Goal: Information Seeking & Learning: Find specific fact

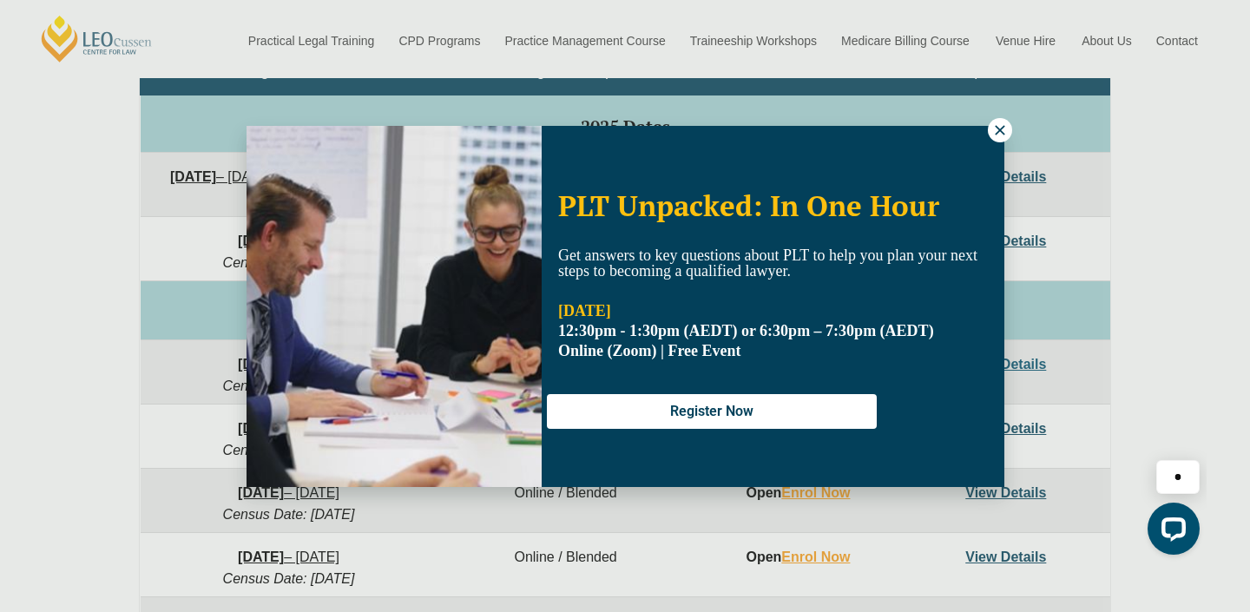
click at [993, 132] on icon at bounding box center [1000, 130] width 16 height 16
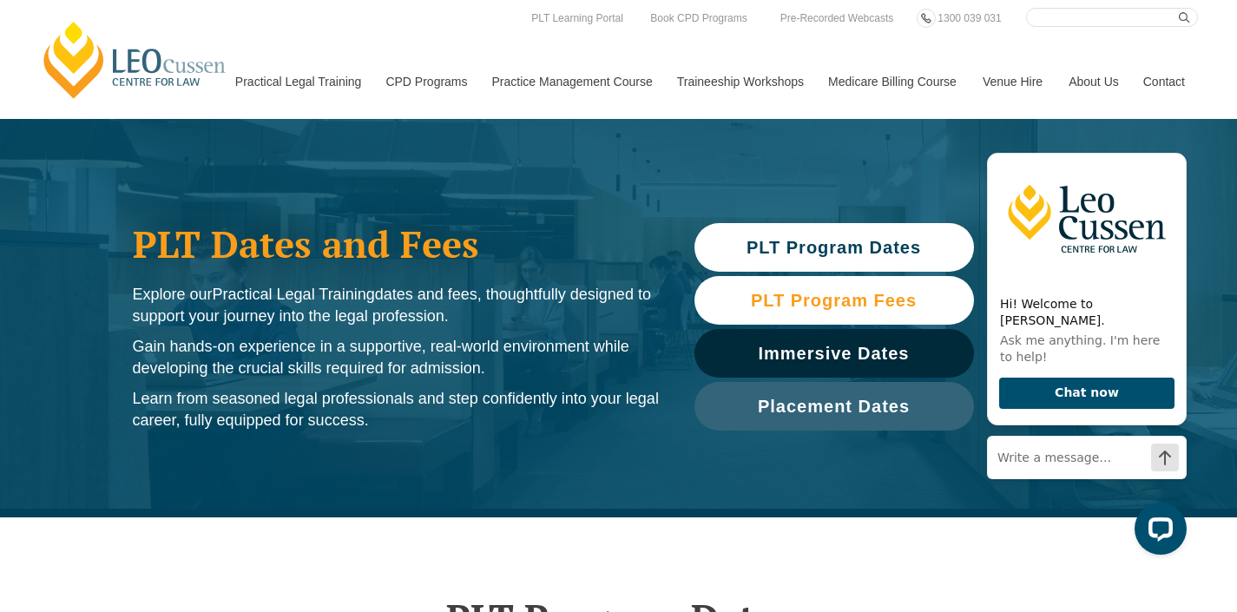
click at [845, 306] on span "PLT Program Fees" at bounding box center [834, 300] width 166 height 17
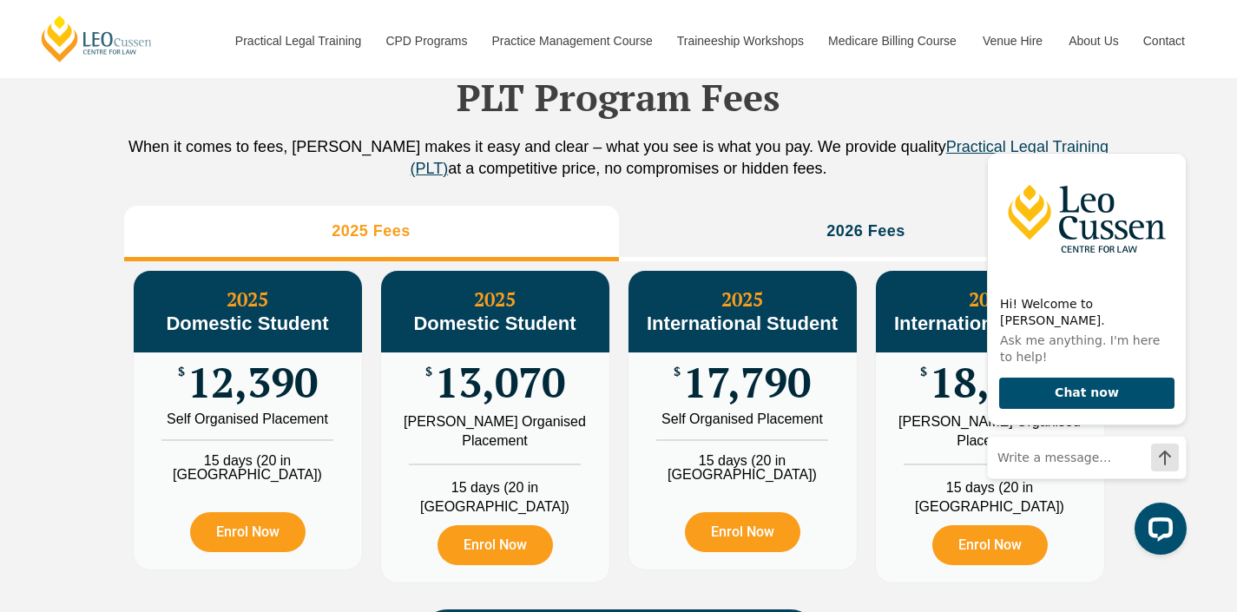
scroll to position [1934, 0]
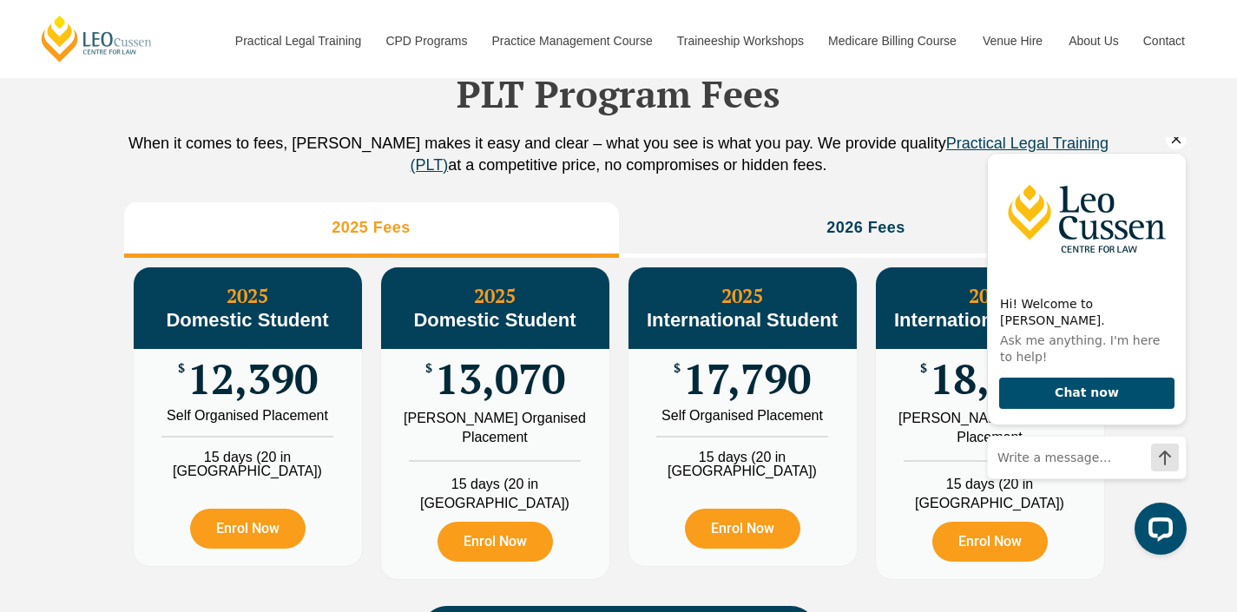
click at [1167, 149] on icon "Hide greeting" at bounding box center [1176, 138] width 21 height 21
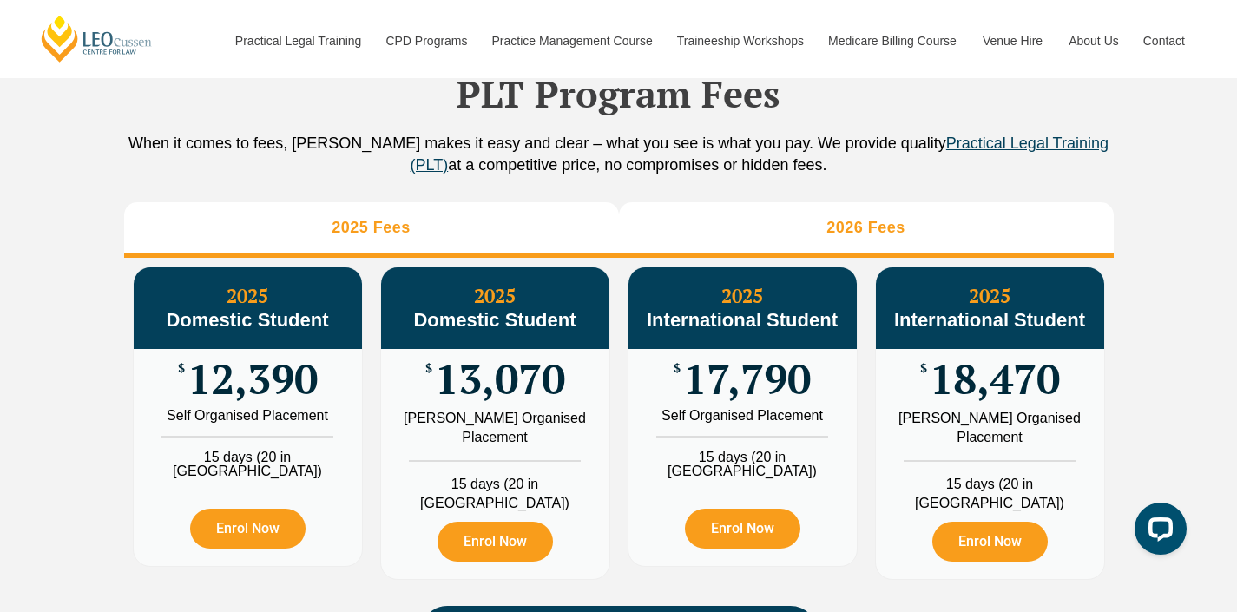
click at [906, 245] on li "2026 Fees" at bounding box center [866, 230] width 495 height 56
click at [450, 258] on li "2025 Fees" at bounding box center [371, 230] width 495 height 56
click at [729, 239] on li "2026 Fees" at bounding box center [866, 230] width 495 height 56
click at [439, 258] on li "2025 Fees" at bounding box center [371, 230] width 495 height 56
click at [736, 243] on li "2026 Fees" at bounding box center [866, 230] width 495 height 56
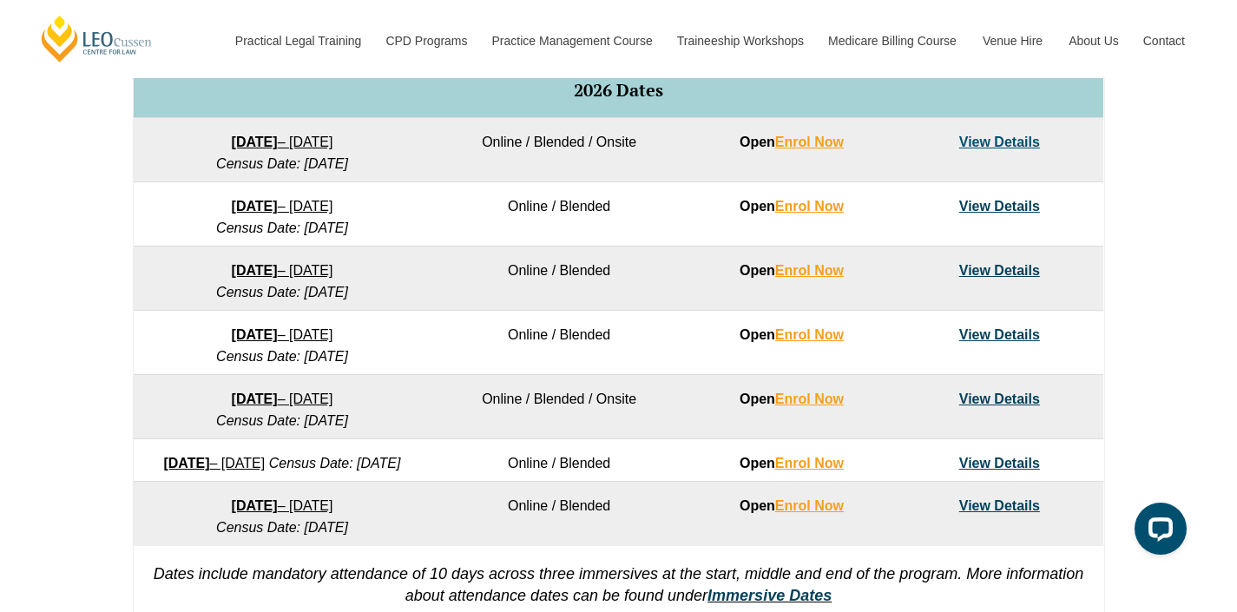
scroll to position [988, 0]
